Goal: Find specific page/section: Find specific page/section

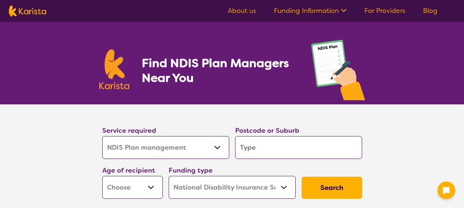
select select "NDIS Plan management"
select select "NDIS"
select select "NDIS Plan management"
select select "NDIS"
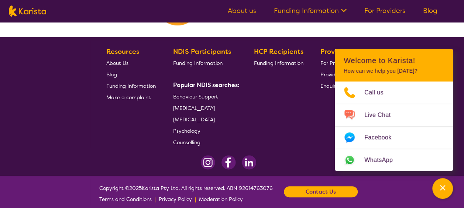
scroll to position [1423, 0]
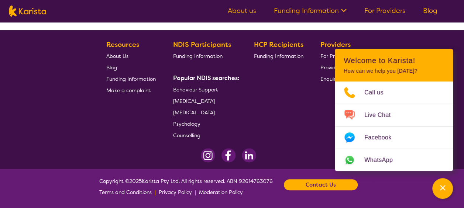
click at [26, 8] on img at bounding box center [27, 11] width 37 height 11
select select "NDIS Plan management"
select select "NDIS"
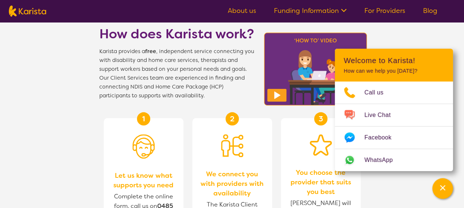
scroll to position [241, 0]
